Goal: Book appointment/travel/reservation

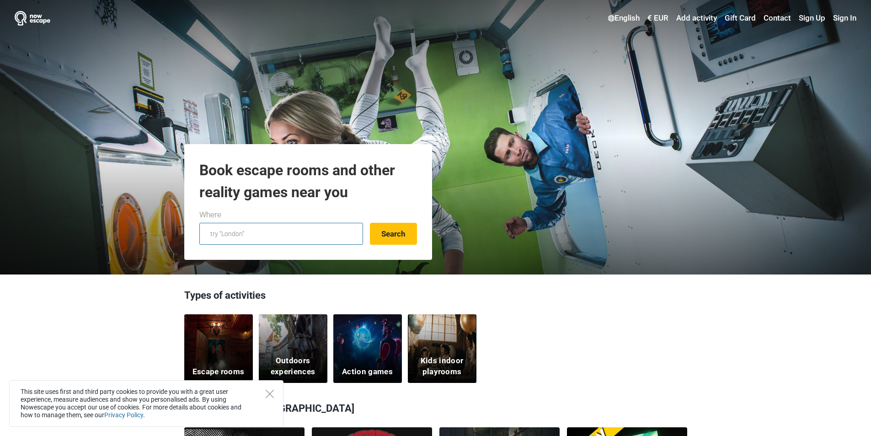
click at [312, 235] on input "text" at bounding box center [281, 234] width 164 height 22
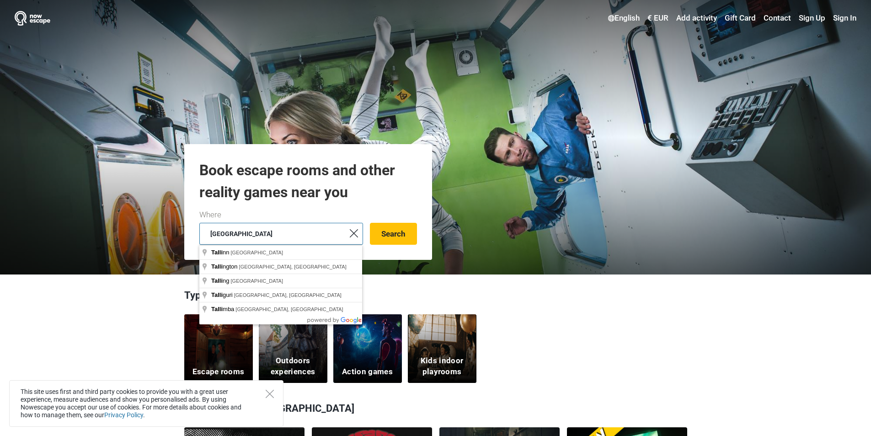
type input "tallinn"
click at [370, 223] on button "Search" at bounding box center [393, 234] width 47 height 22
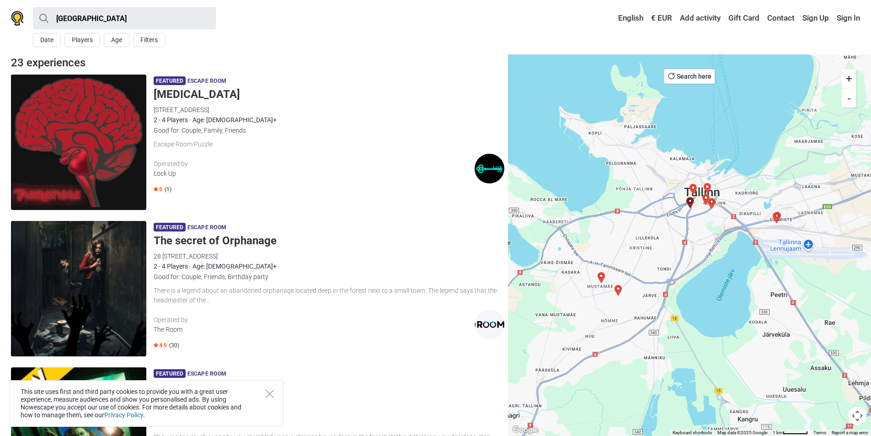
click at [227, 235] on h5 "The secret of Orphanage" at bounding box center [329, 240] width 351 height 13
click at [78, 39] on button "Players" at bounding box center [82, 40] width 36 height 14
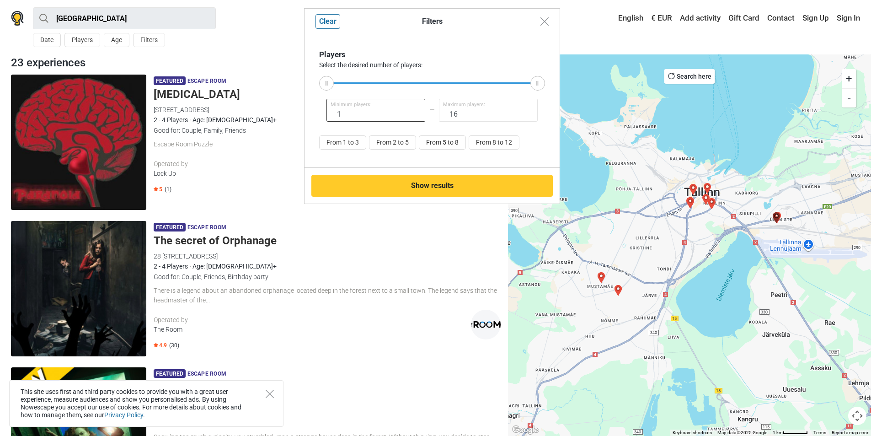
click at [400, 113] on input "1" at bounding box center [375, 110] width 99 height 23
click at [496, 106] on input "16" at bounding box center [488, 110] width 99 height 23
type input "1"
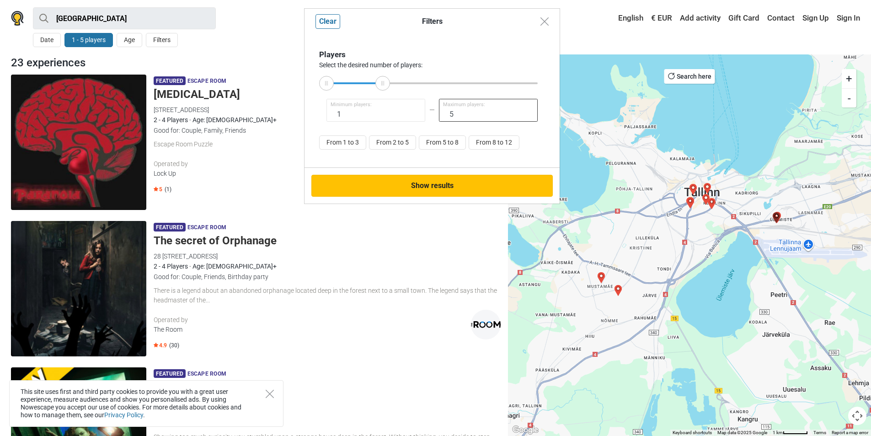
type input "5"
click at [411, 185] on button "Show results" at bounding box center [431, 186] width 241 height 22
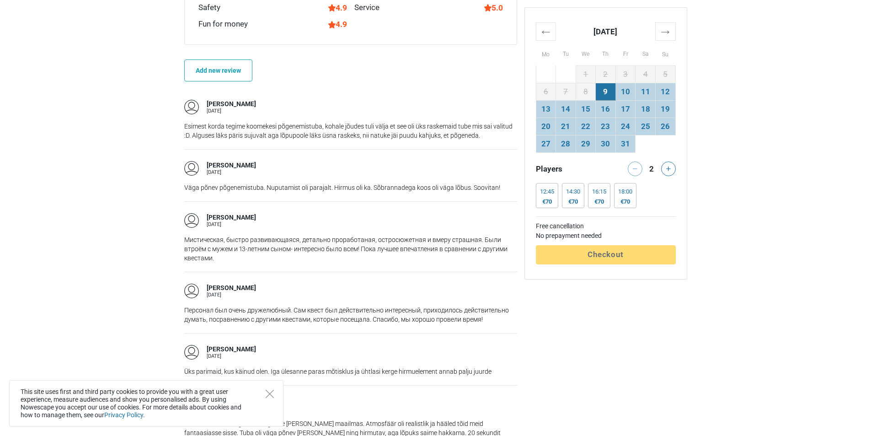
scroll to position [777, 0]
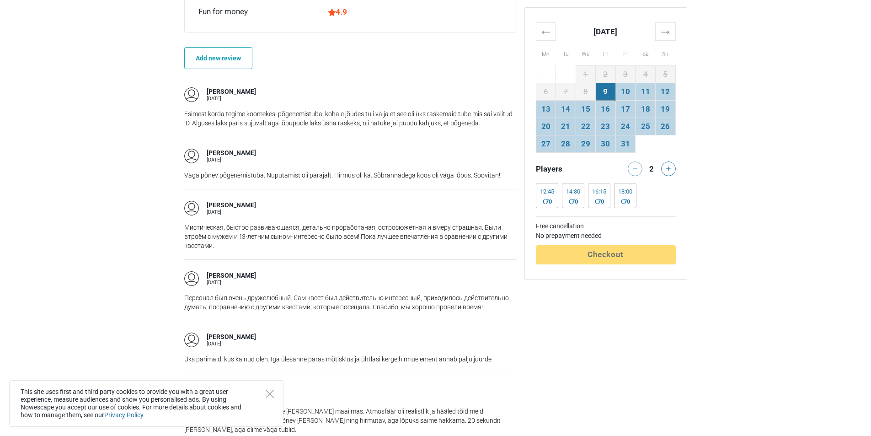
click at [261, 393] on div "This site uses first and third party cookies to provide you with a great user e…" at bounding box center [146, 403] width 274 height 47
click at [263, 389] on div "This site uses first and third party cookies to provide you with a great user e…" at bounding box center [146, 403] width 274 height 47
click at [273, 395] on icon "Close" at bounding box center [270, 393] width 8 height 8
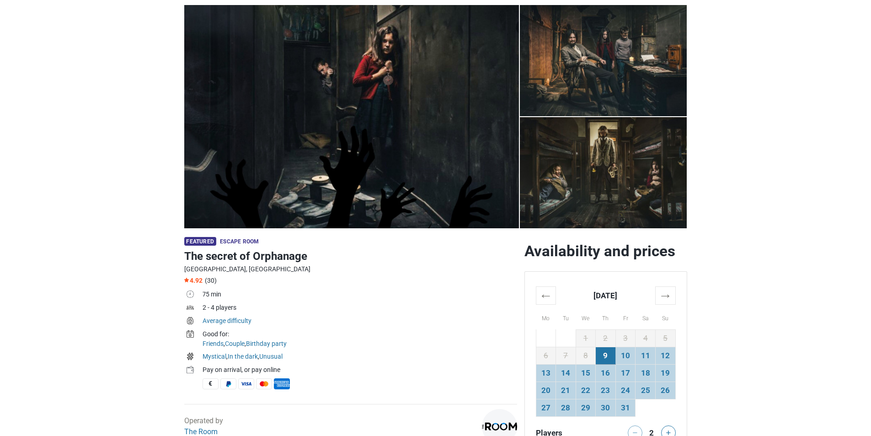
scroll to position [55, 0]
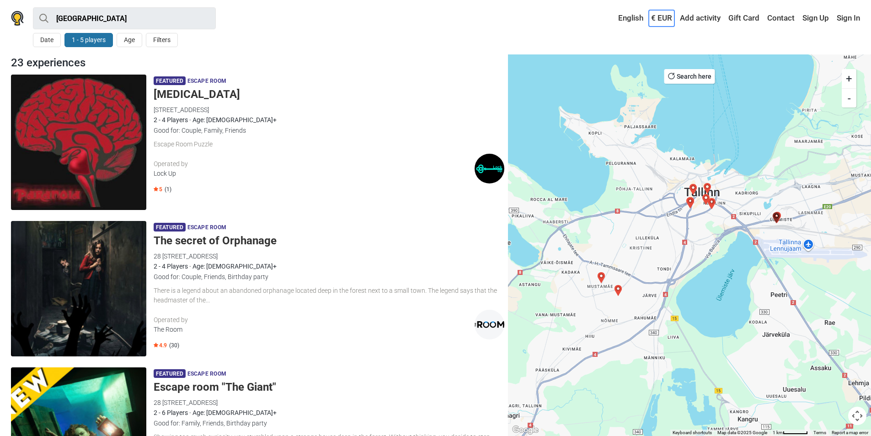
click at [659, 18] on link "€ EUR" at bounding box center [662, 18] width 26 height 16
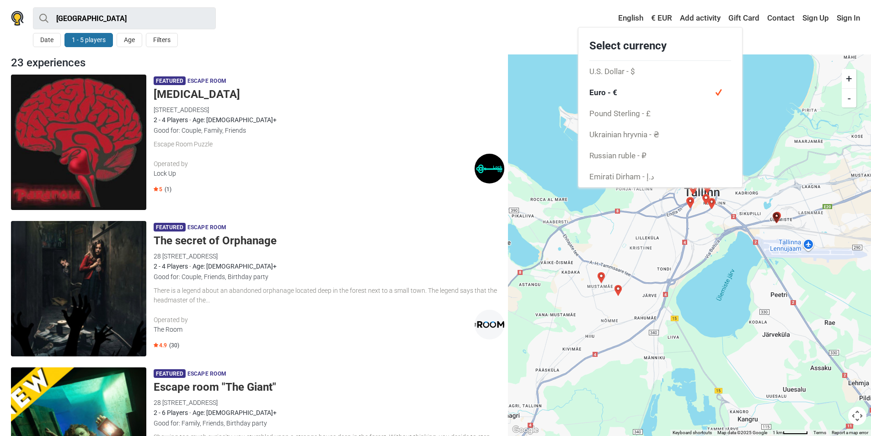
click at [469, 80] on div "Featured Escape room" at bounding box center [329, 81] width 351 height 11
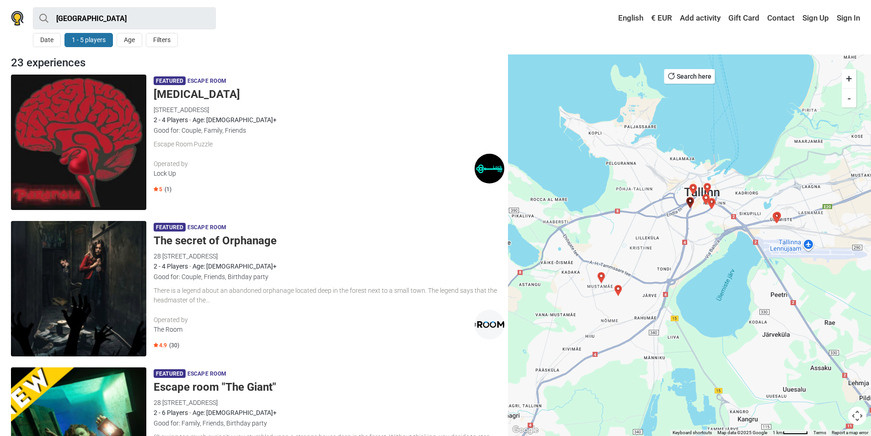
click at [249, 245] on h5 "The secret of Orphanage" at bounding box center [329, 240] width 351 height 13
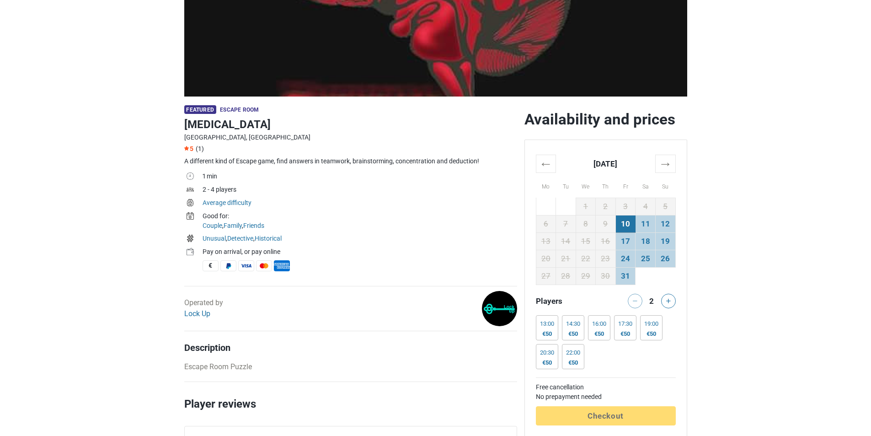
scroll to position [274, 0]
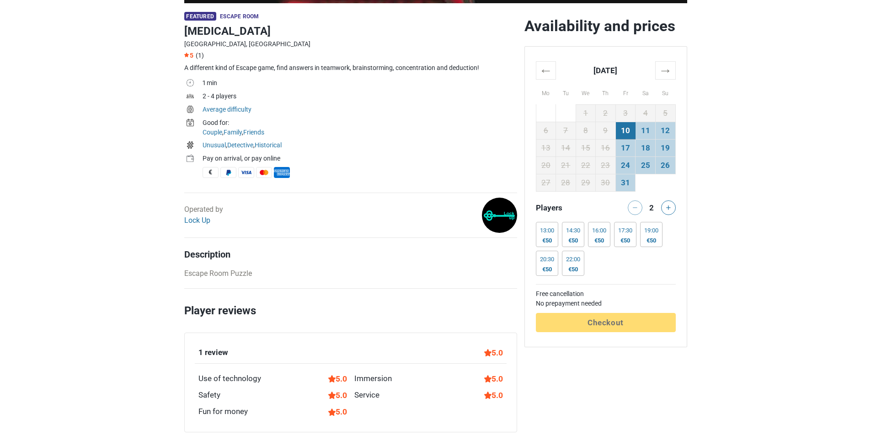
click at [211, 309] on h2 "Player reviews" at bounding box center [350, 317] width 333 height 30
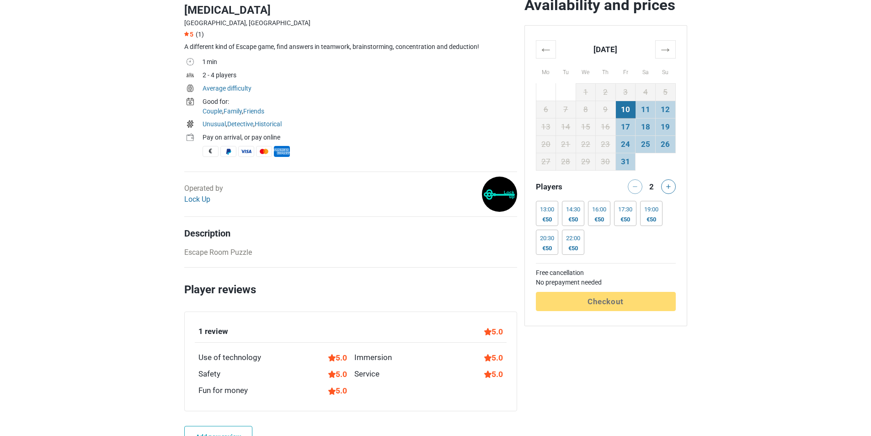
scroll to position [272, 0]
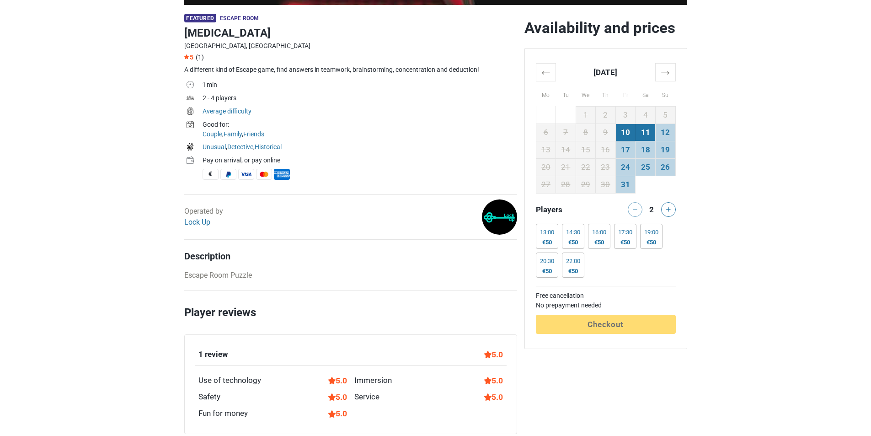
click at [645, 128] on td "11" at bounding box center [645, 131] width 20 height 17
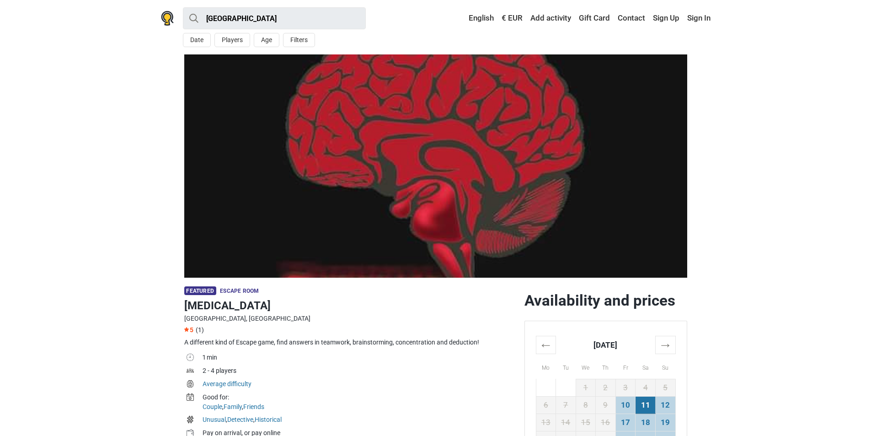
scroll to position [46, 0]
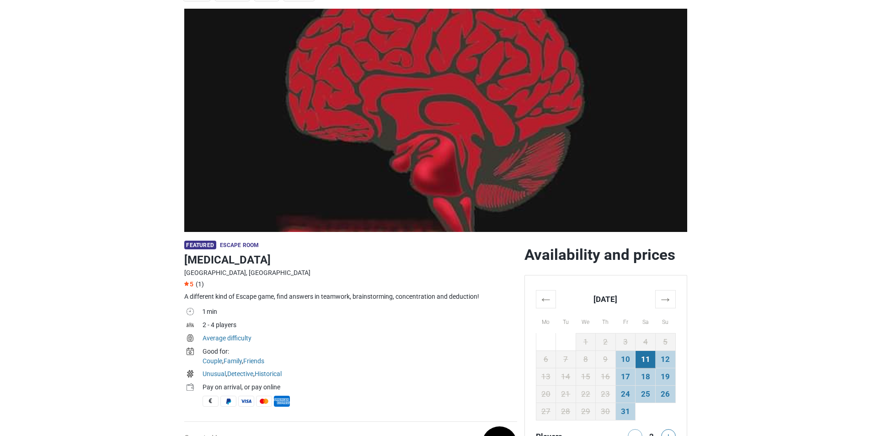
click at [267, 215] on img at bounding box center [435, 120] width 503 height 223
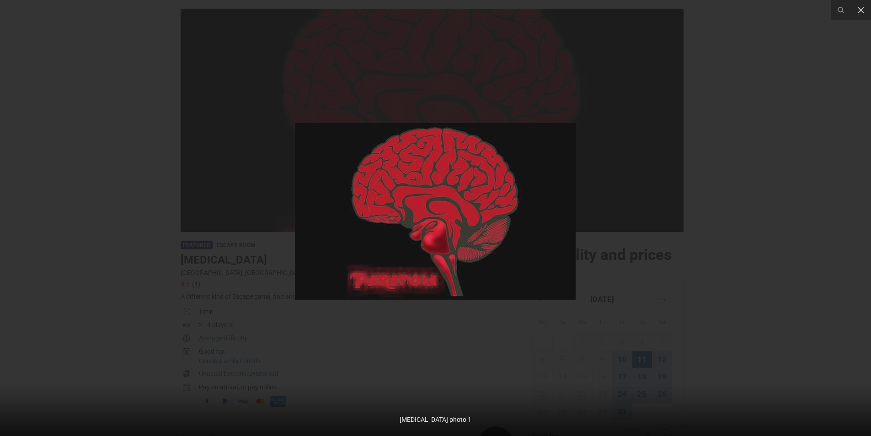
drag, startPoint x: 779, startPoint y: 244, endPoint x: 770, endPoint y: 242, distance: 9.4
click at [774, 243] on div at bounding box center [435, 218] width 871 height 436
click at [860, 12] on icon at bounding box center [860, 10] width 11 height 11
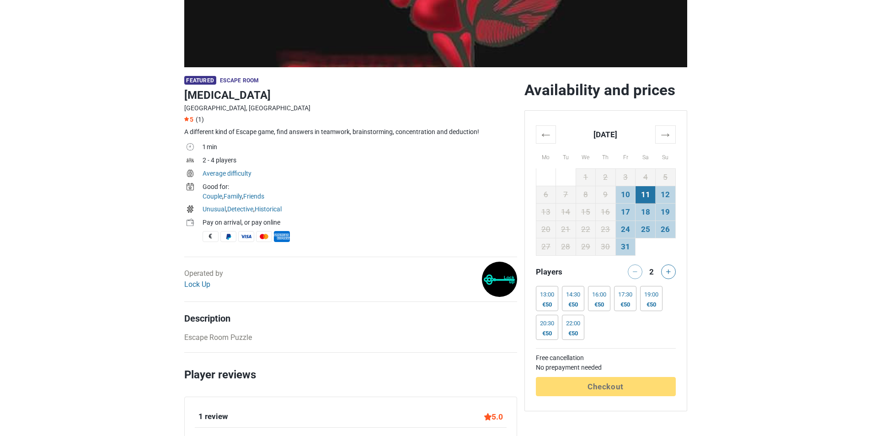
scroll to position [229, 0]
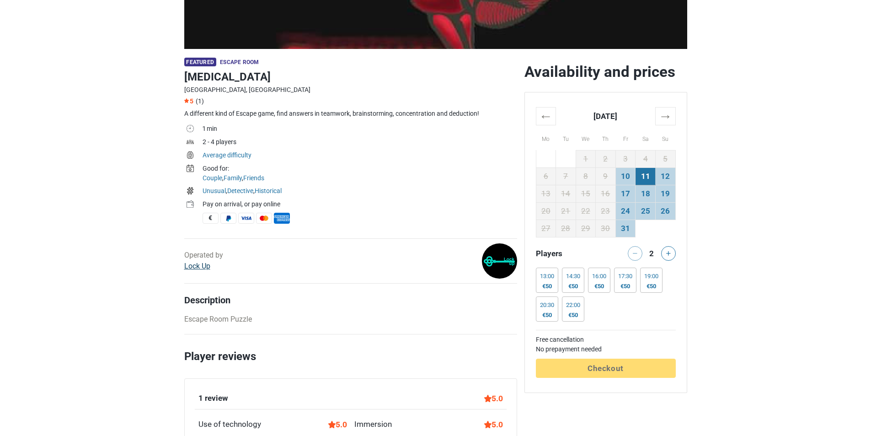
click at [195, 267] on link "Lock Up" at bounding box center [197, 265] width 26 height 9
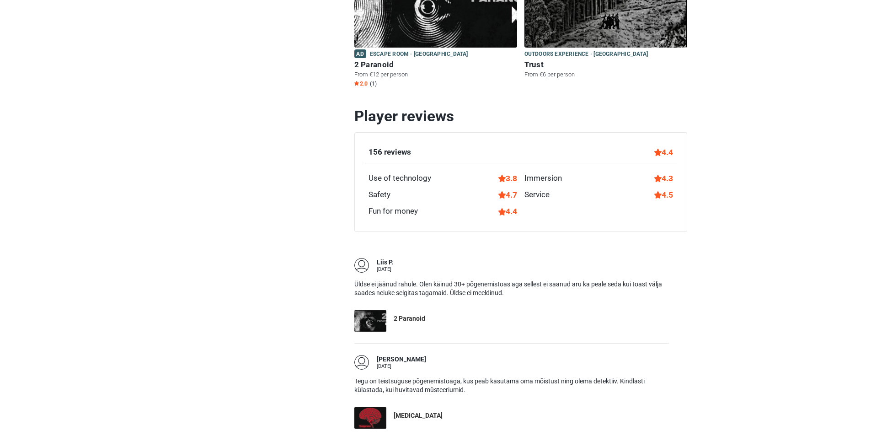
scroll to position [229, 0]
